Goal: Check status: Check status

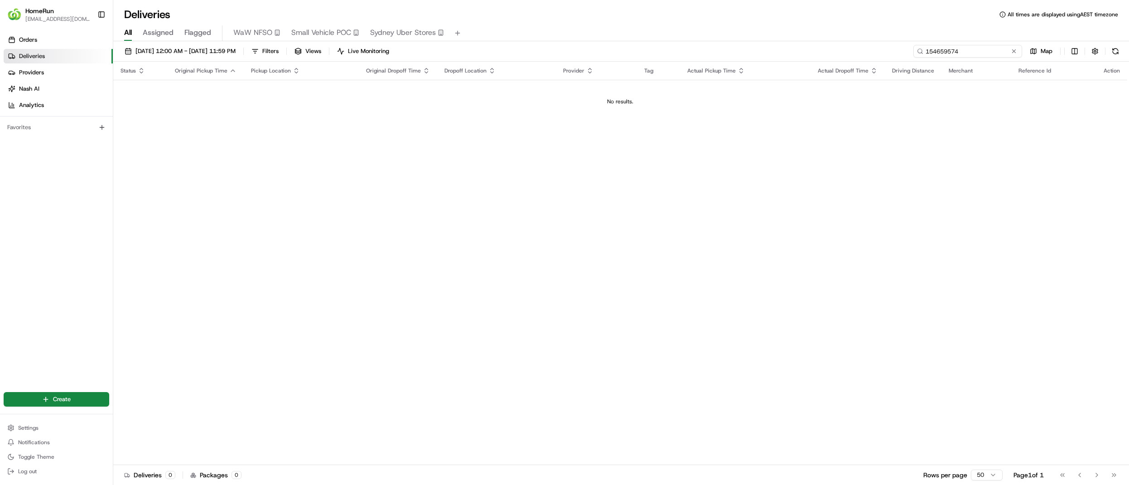
drag, startPoint x: 990, startPoint y: 52, endPoint x: 825, endPoint y: 46, distance: 165.4
click at [825, 46] on div "[DATE] 12:00 AM - [DATE] 11:59 PM Filters Views Live Monitoring 154659574 Map" at bounding box center [621, 53] width 1016 height 17
paste input "264339912"
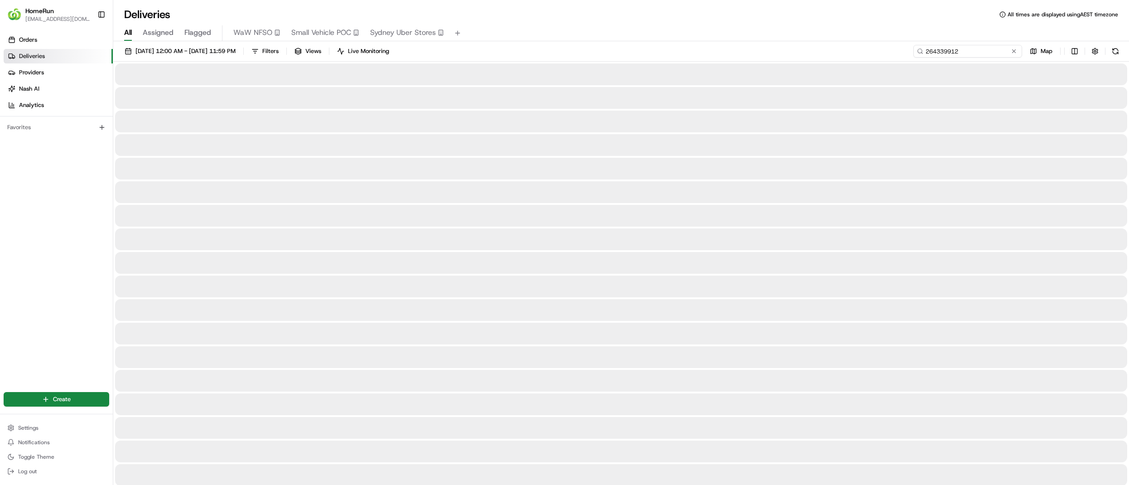
type input "264339912"
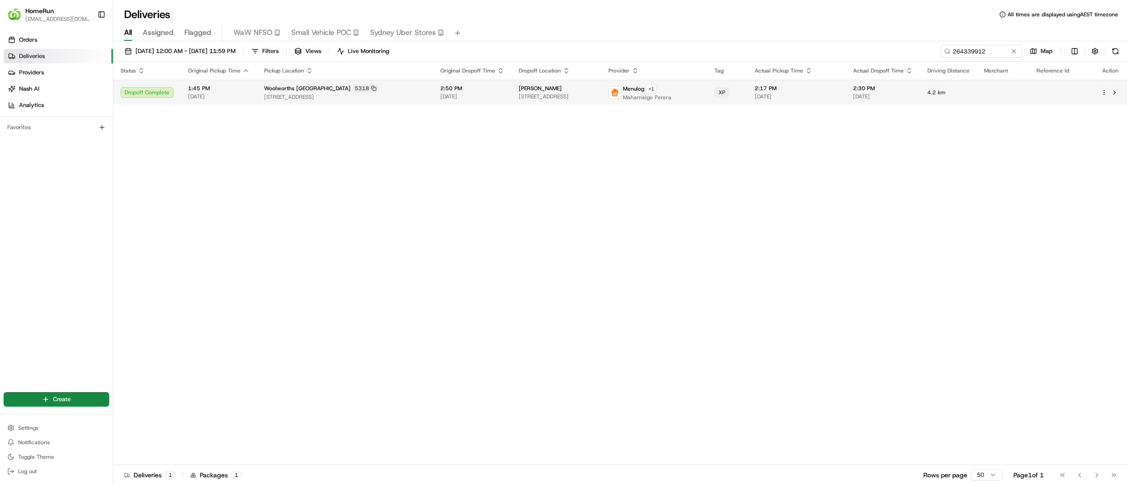
click at [519, 92] on span "[PERSON_NAME]" at bounding box center [540, 88] width 43 height 7
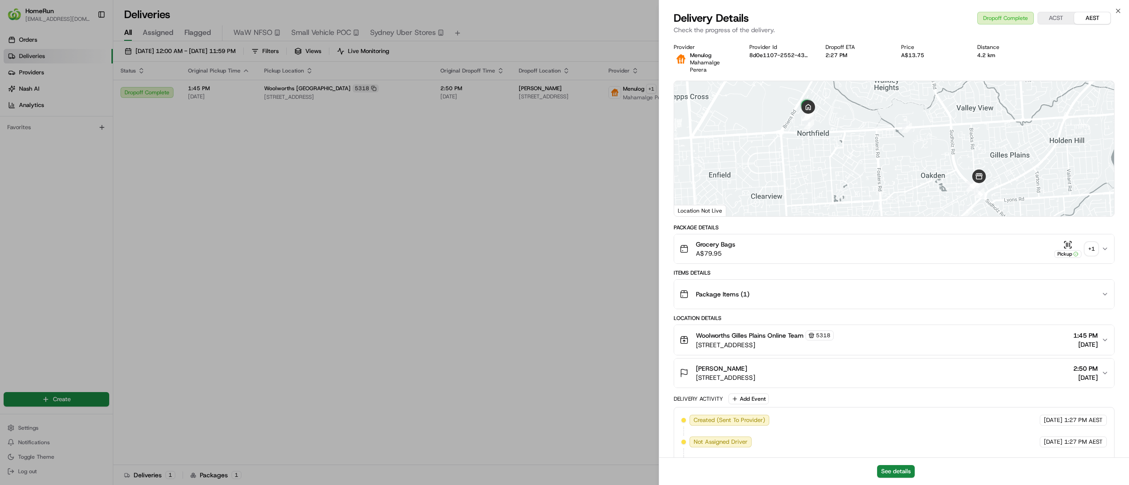
click at [1093, 255] on button "Pickup + 1" at bounding box center [1075, 249] width 43 height 18
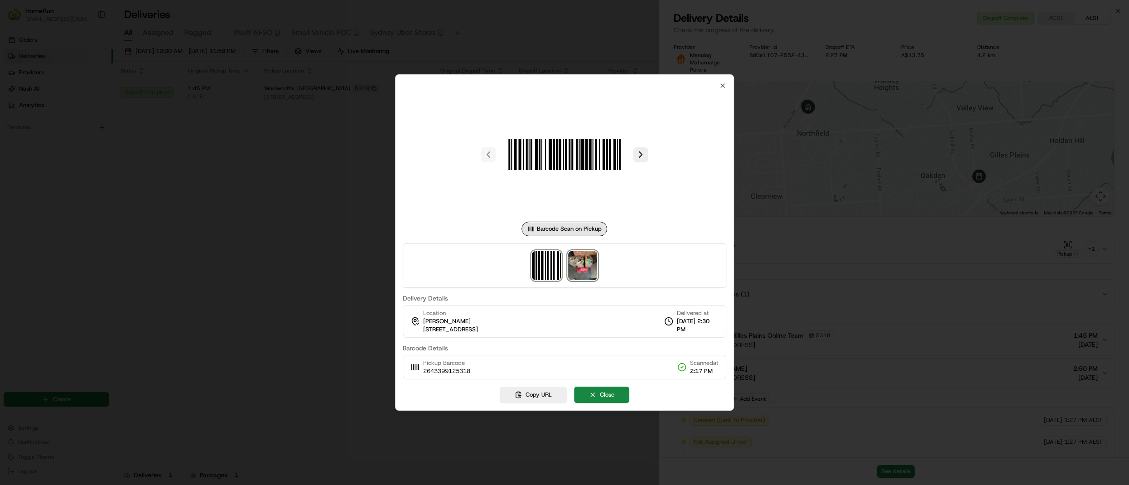
click at [574, 268] on img at bounding box center [582, 265] width 29 height 29
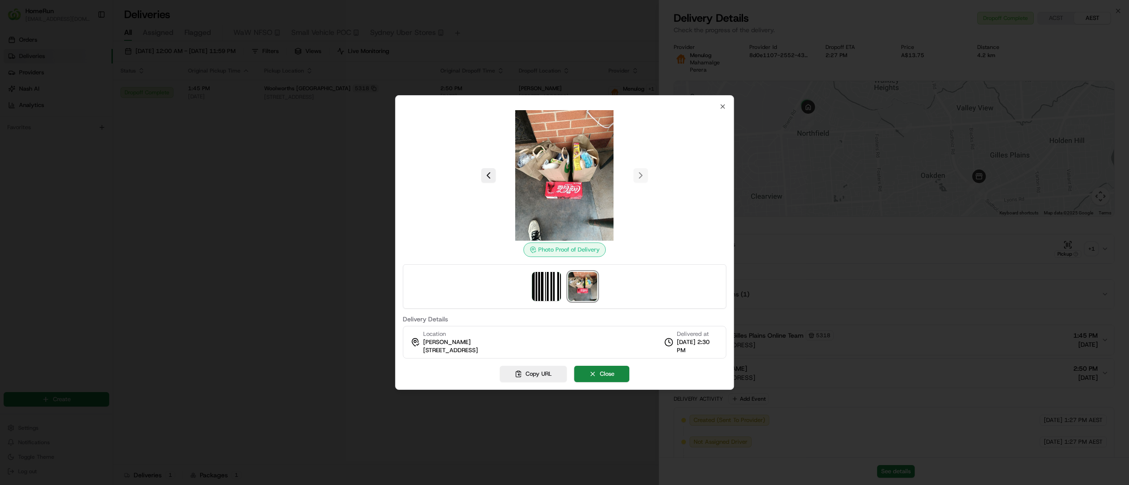
click at [859, 250] on div at bounding box center [564, 242] width 1129 height 485
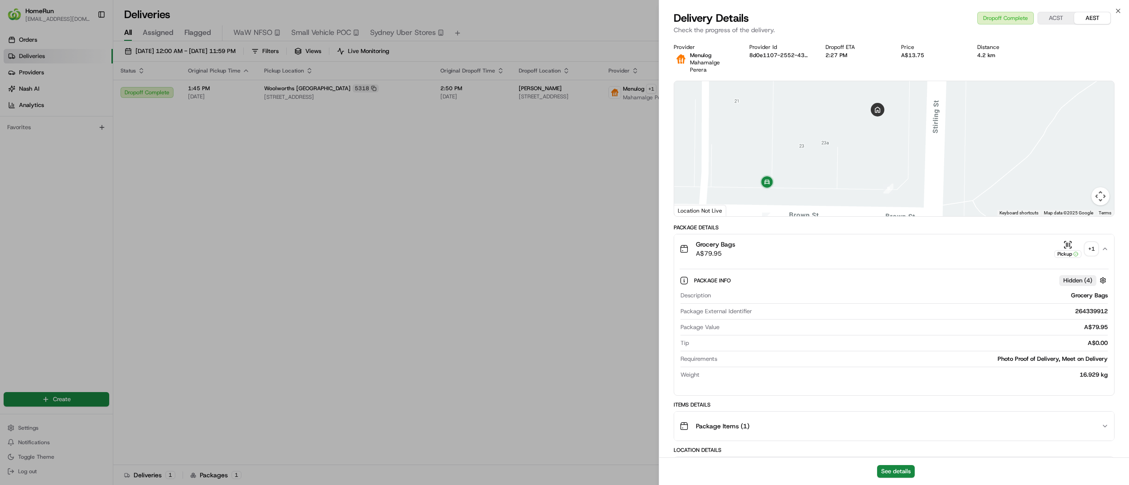
drag, startPoint x: 829, startPoint y: 141, endPoint x: 819, endPoint y: 196, distance: 55.2
click at [819, 196] on div at bounding box center [894, 148] width 440 height 135
click at [1094, 253] on div "+ 1" at bounding box center [1091, 248] width 13 height 13
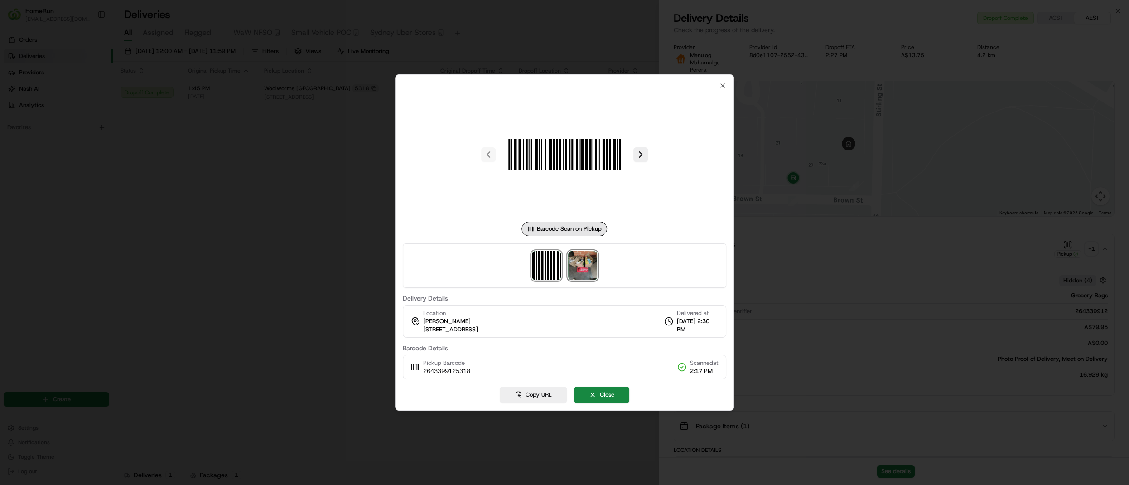
click at [588, 265] on img at bounding box center [582, 265] width 29 height 29
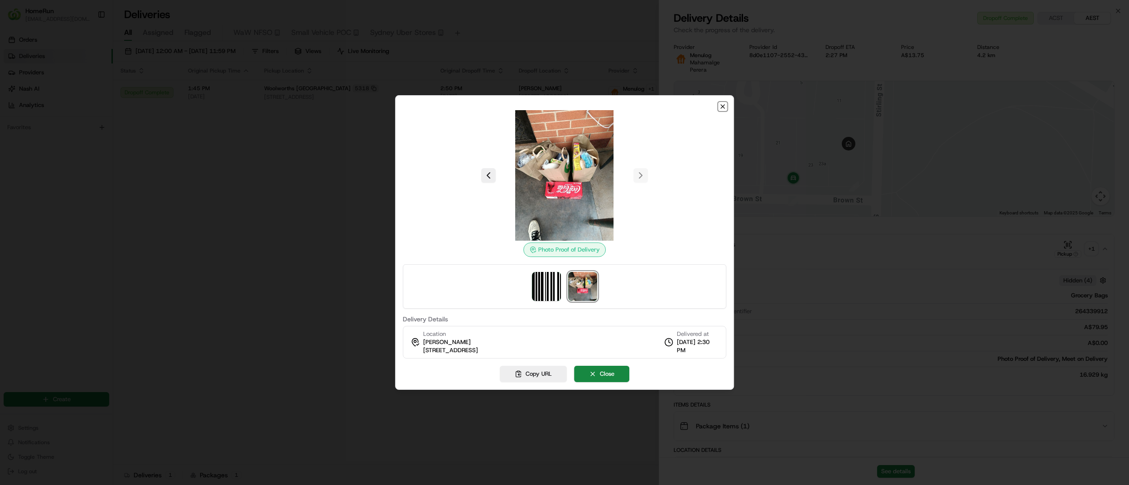
click at [724, 105] on icon "button" at bounding box center [723, 107] width 4 height 4
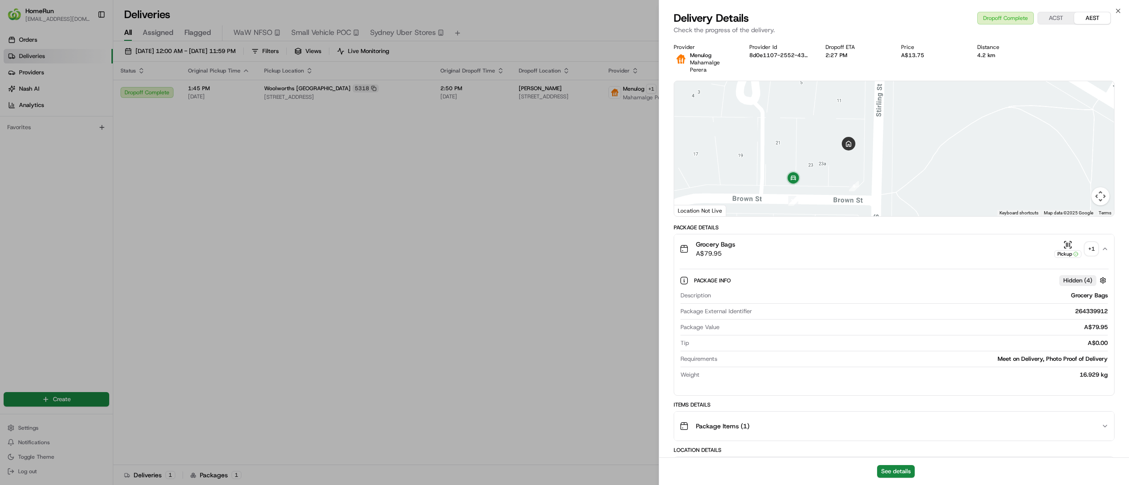
click at [1094, 246] on div "+ 1" at bounding box center [1091, 248] width 13 height 13
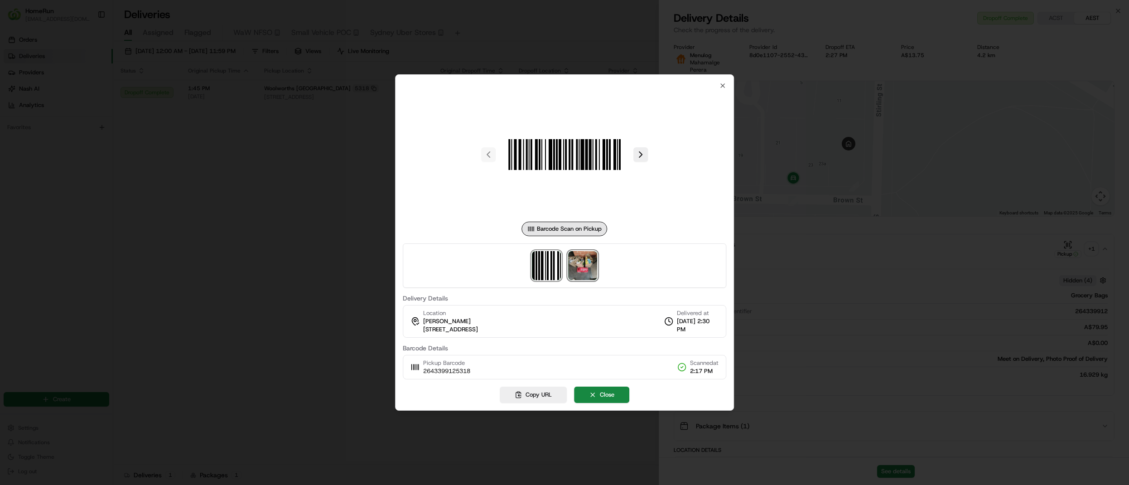
click at [584, 266] on img at bounding box center [582, 265] width 29 height 29
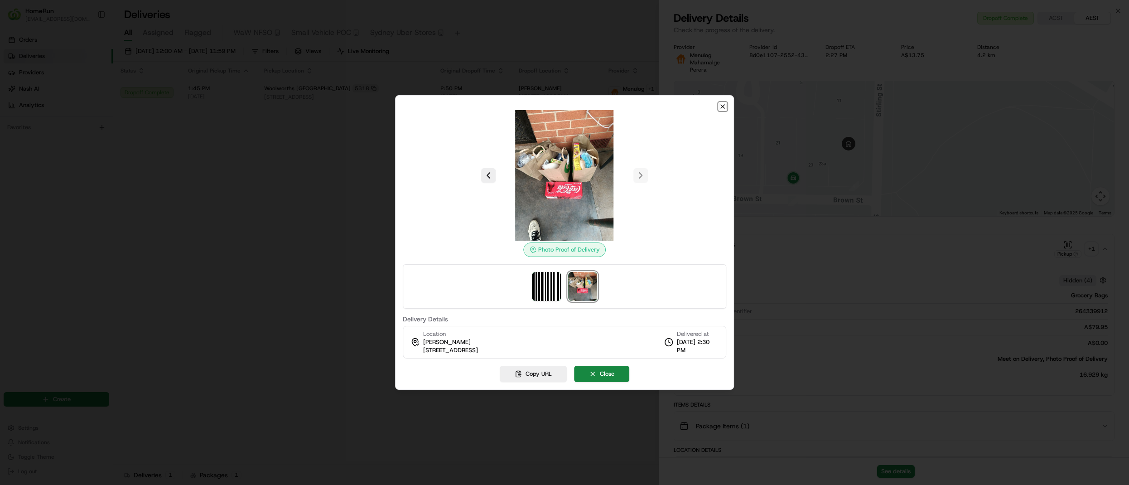
click at [723, 106] on icon "button" at bounding box center [723, 107] width 4 height 4
